Goal: Navigation & Orientation: Understand site structure

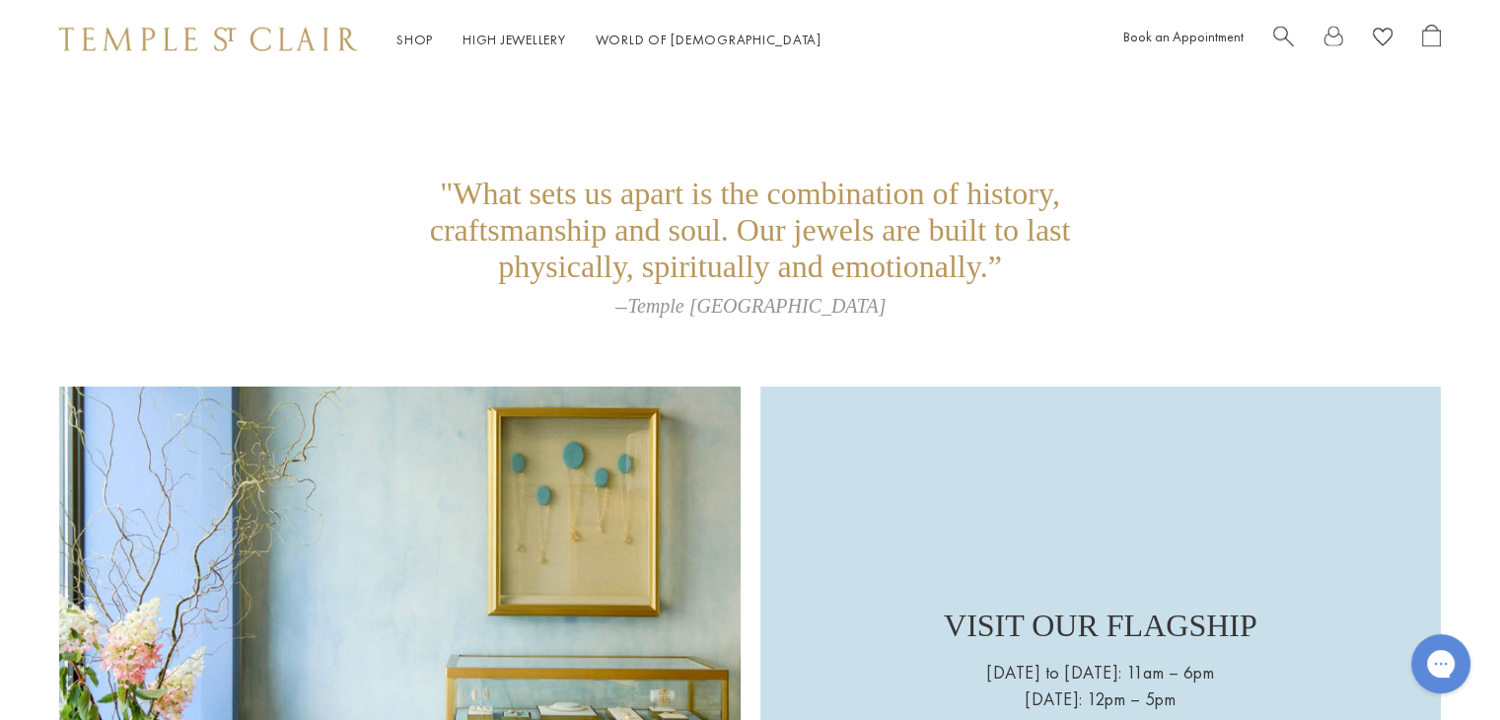
scroll to position [5758, 0]
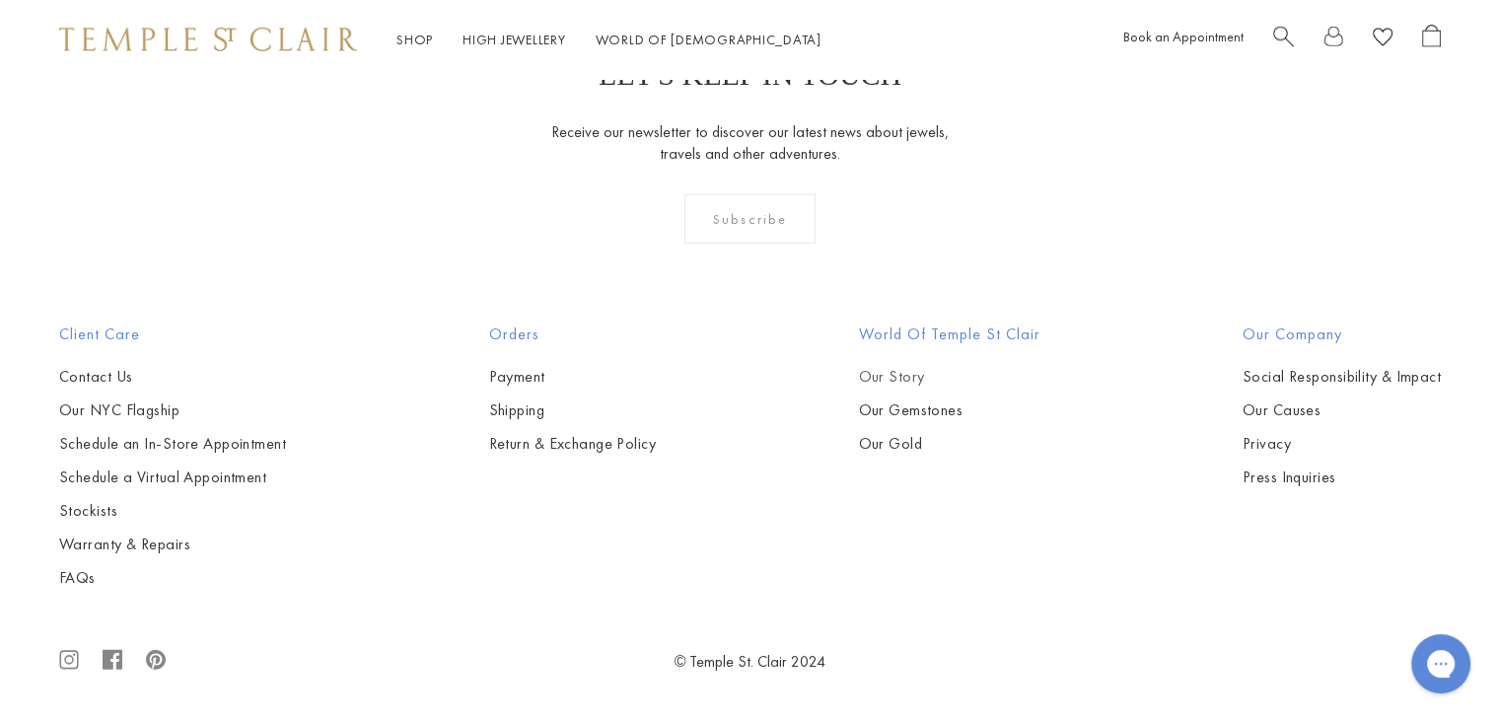
click at [869, 373] on link "Our Story" at bounding box center [948, 377] width 181 height 22
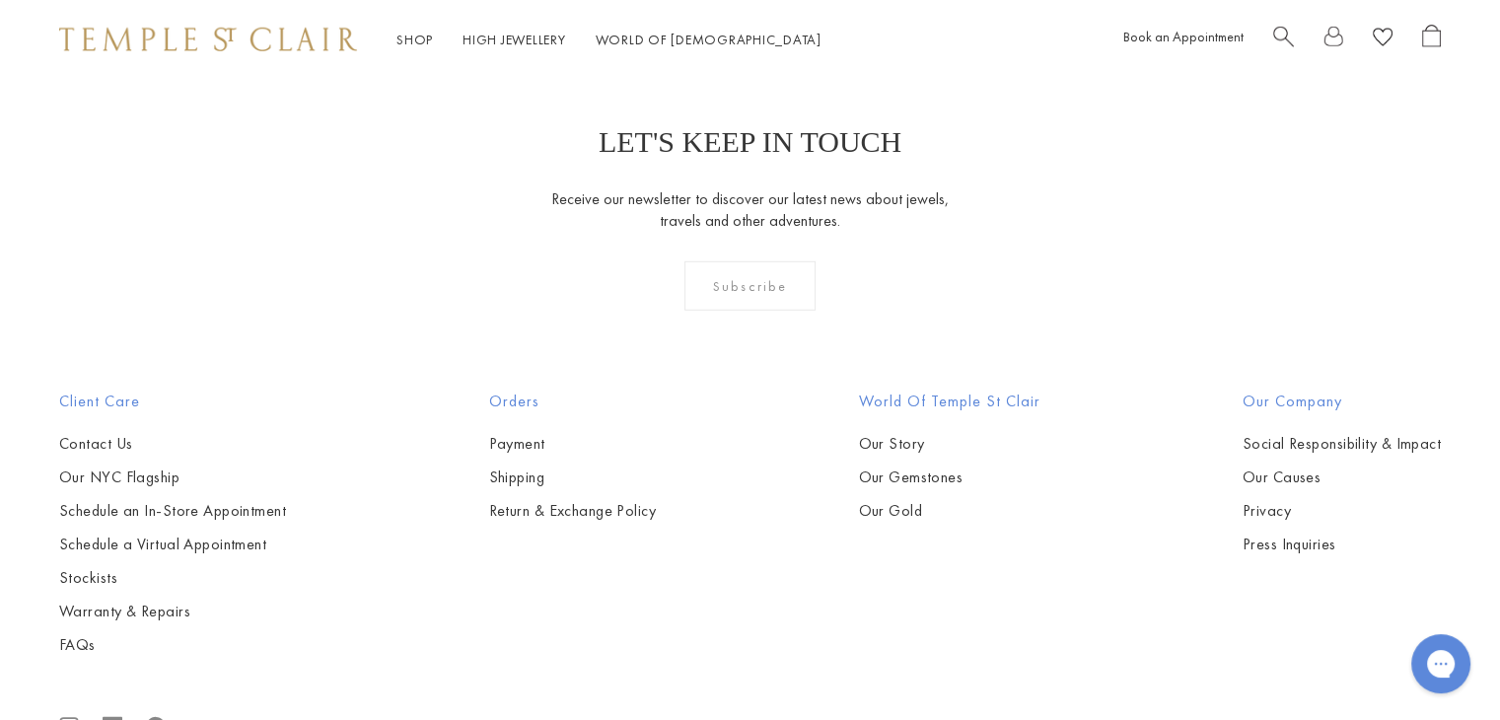
scroll to position [13255, 0]
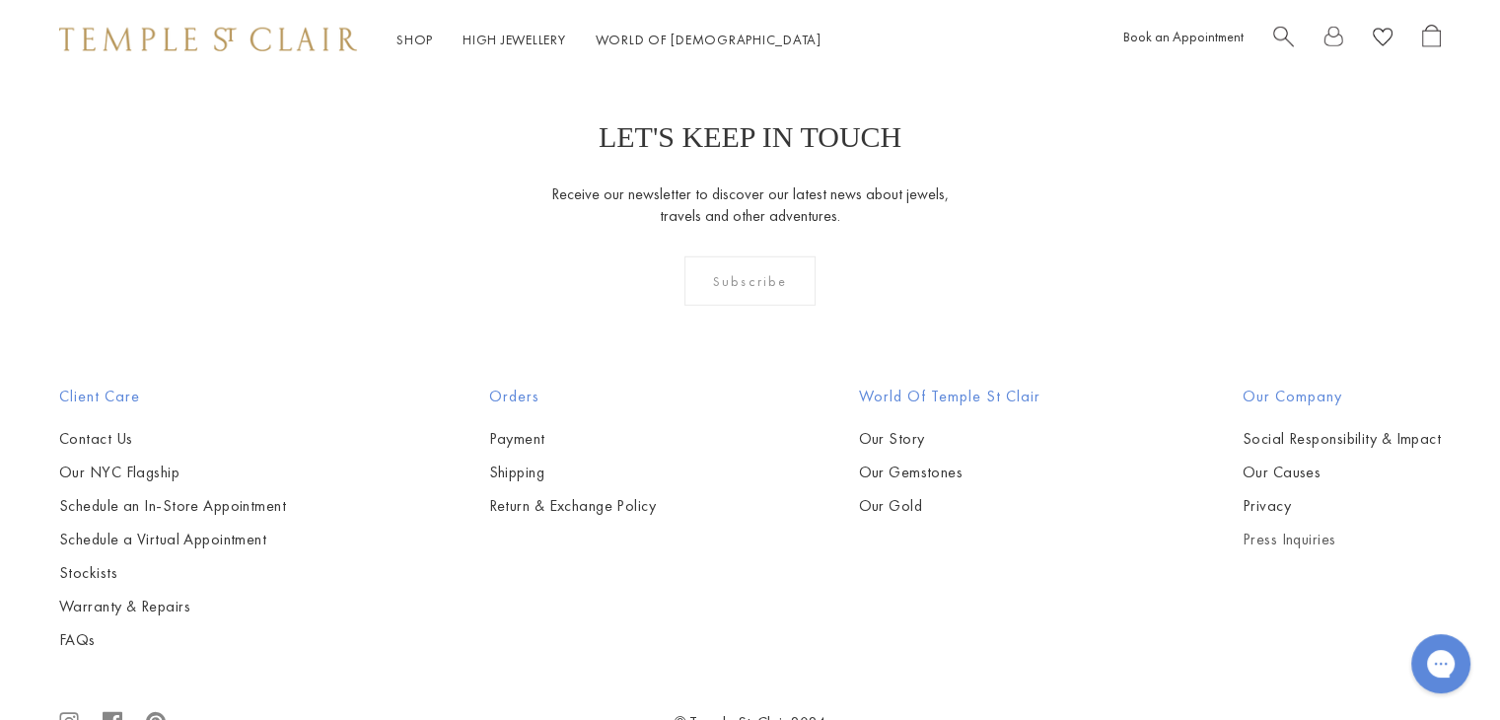
click at [1270, 529] on link "Press Inquiries" at bounding box center [1342, 540] width 198 height 22
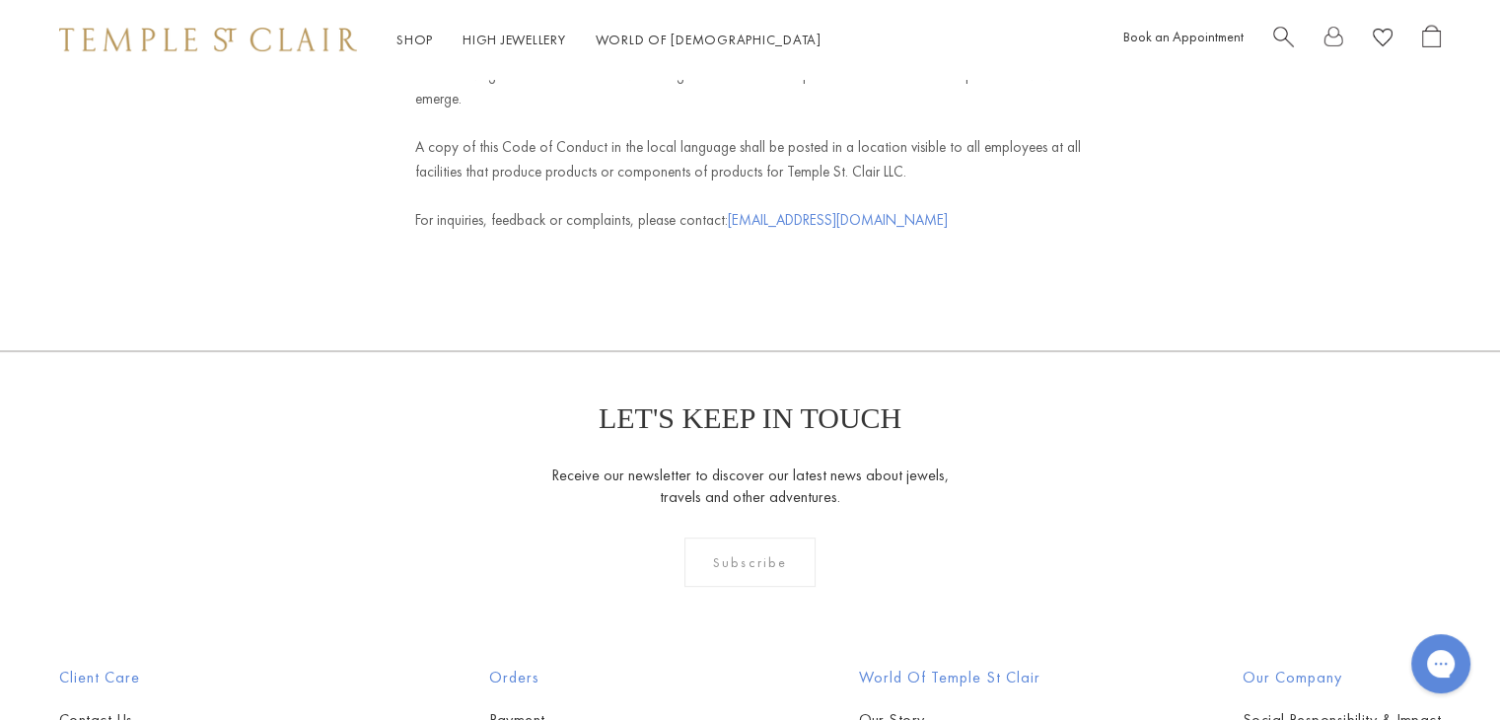
scroll to position [8501, 0]
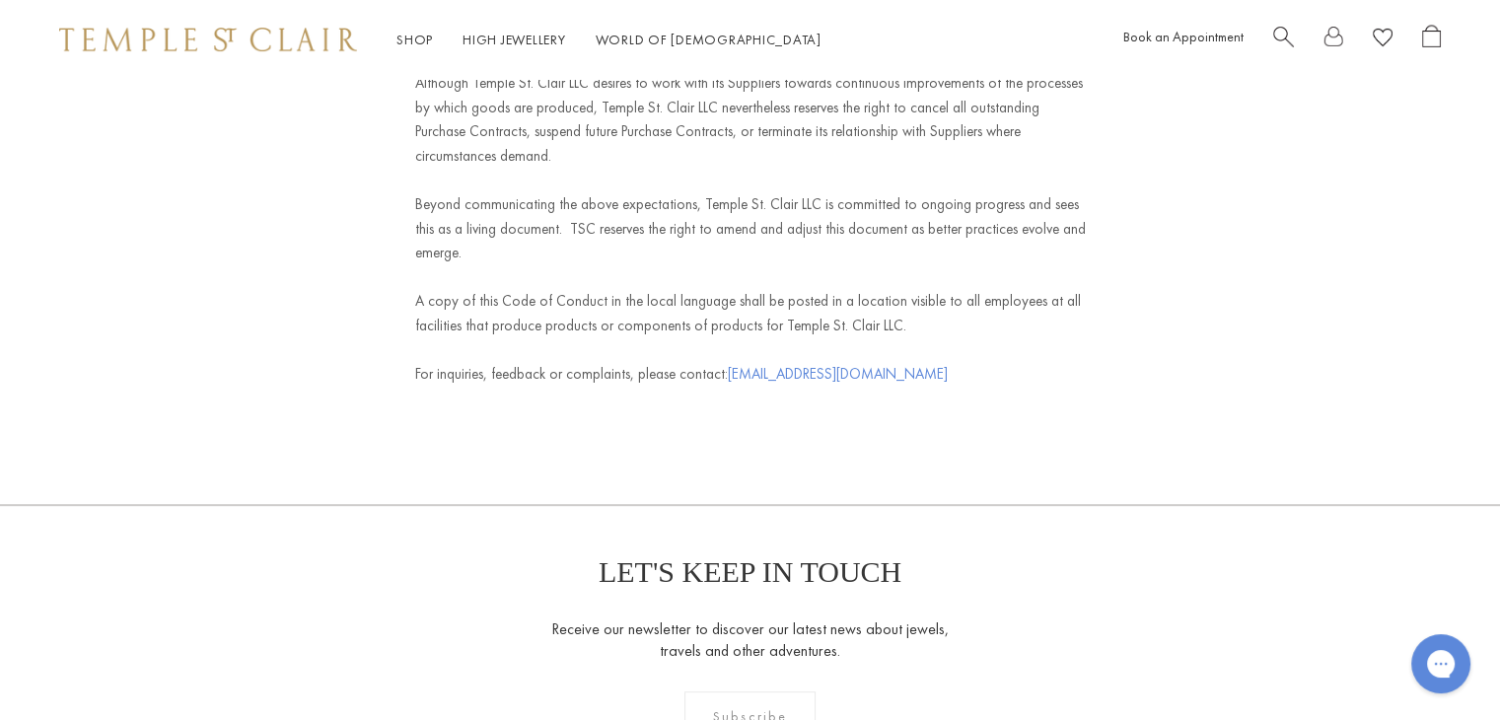
scroll to position [8503, 0]
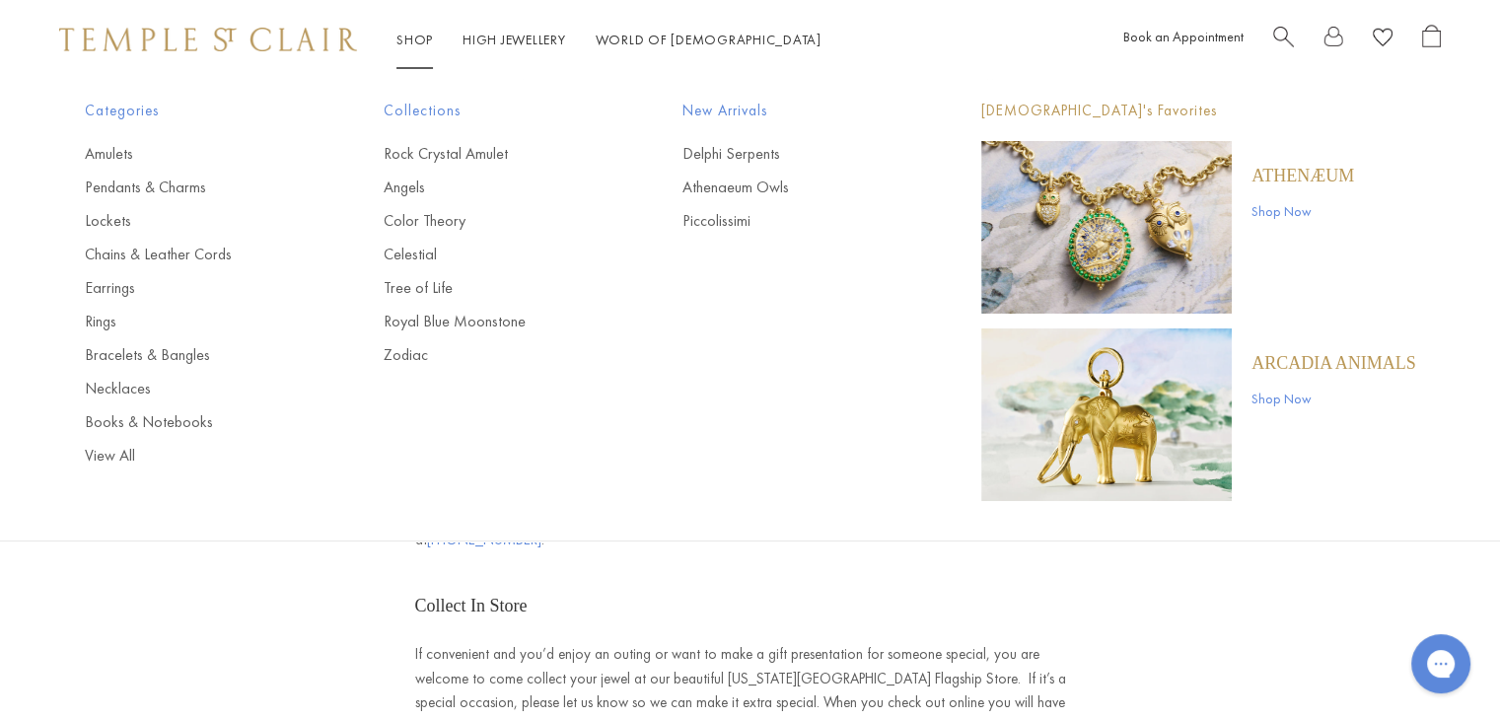
click at [254, 36] on img at bounding box center [208, 40] width 298 height 24
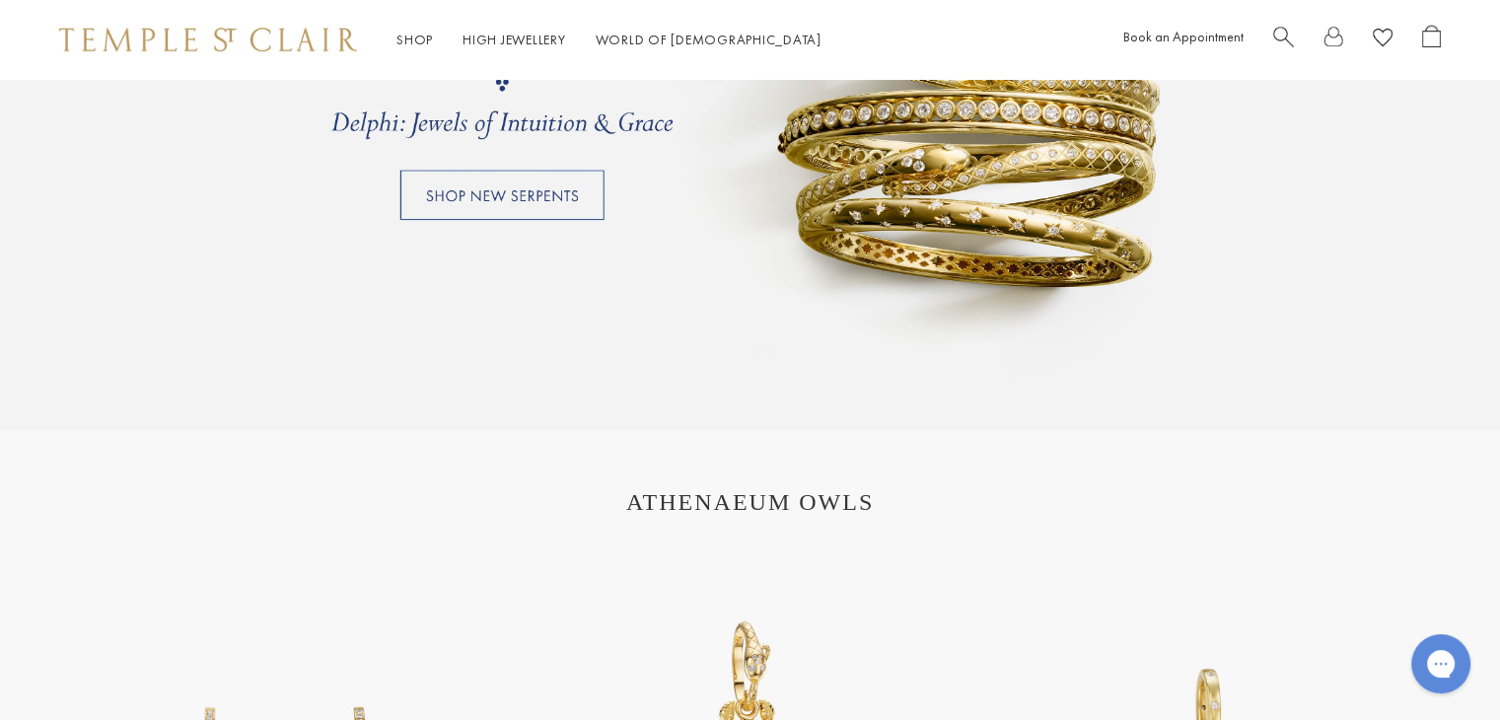
scroll to position [1908, 0]
